Goal: Task Accomplishment & Management: Use online tool/utility

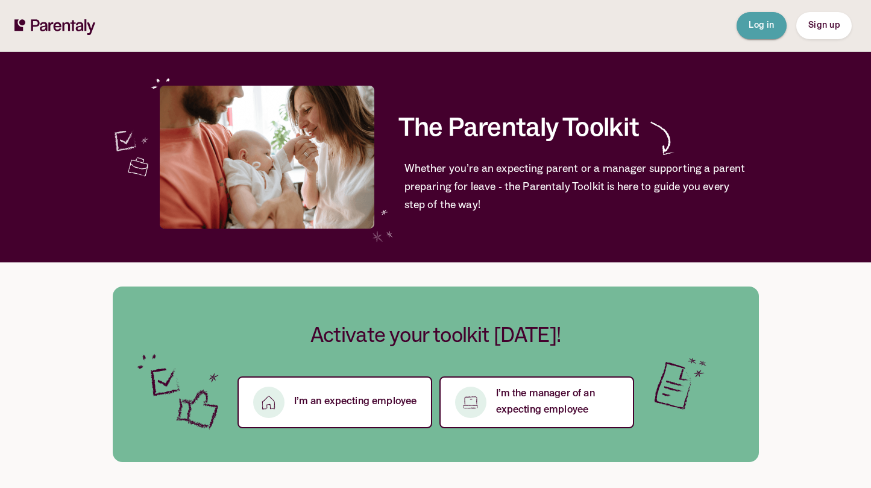
click at [771, 31] on span "Log in" at bounding box center [761, 25] width 26 height 13
